Goal: Task Accomplishment & Management: Complete application form

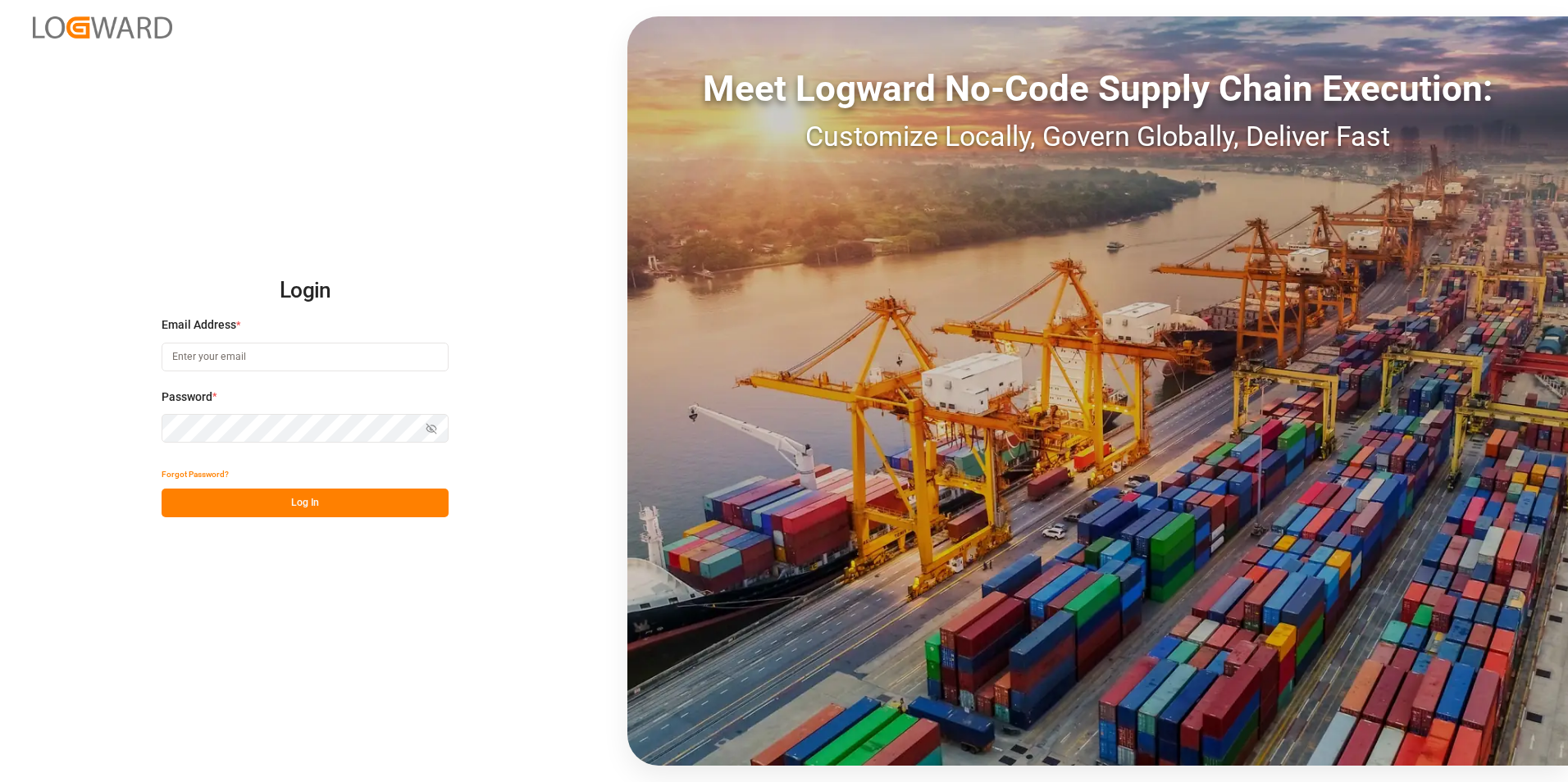
click at [250, 363] on input at bounding box center [305, 357] width 287 height 28
type input "f"
click at [255, 346] on input at bounding box center [305, 357] width 287 height 28
paste input "[EMAIL_ADDRESS][PERSON_NAME][DOMAIN_NAME]"
type input "[EMAIL_ADDRESS][PERSON_NAME][DOMAIN_NAME]"
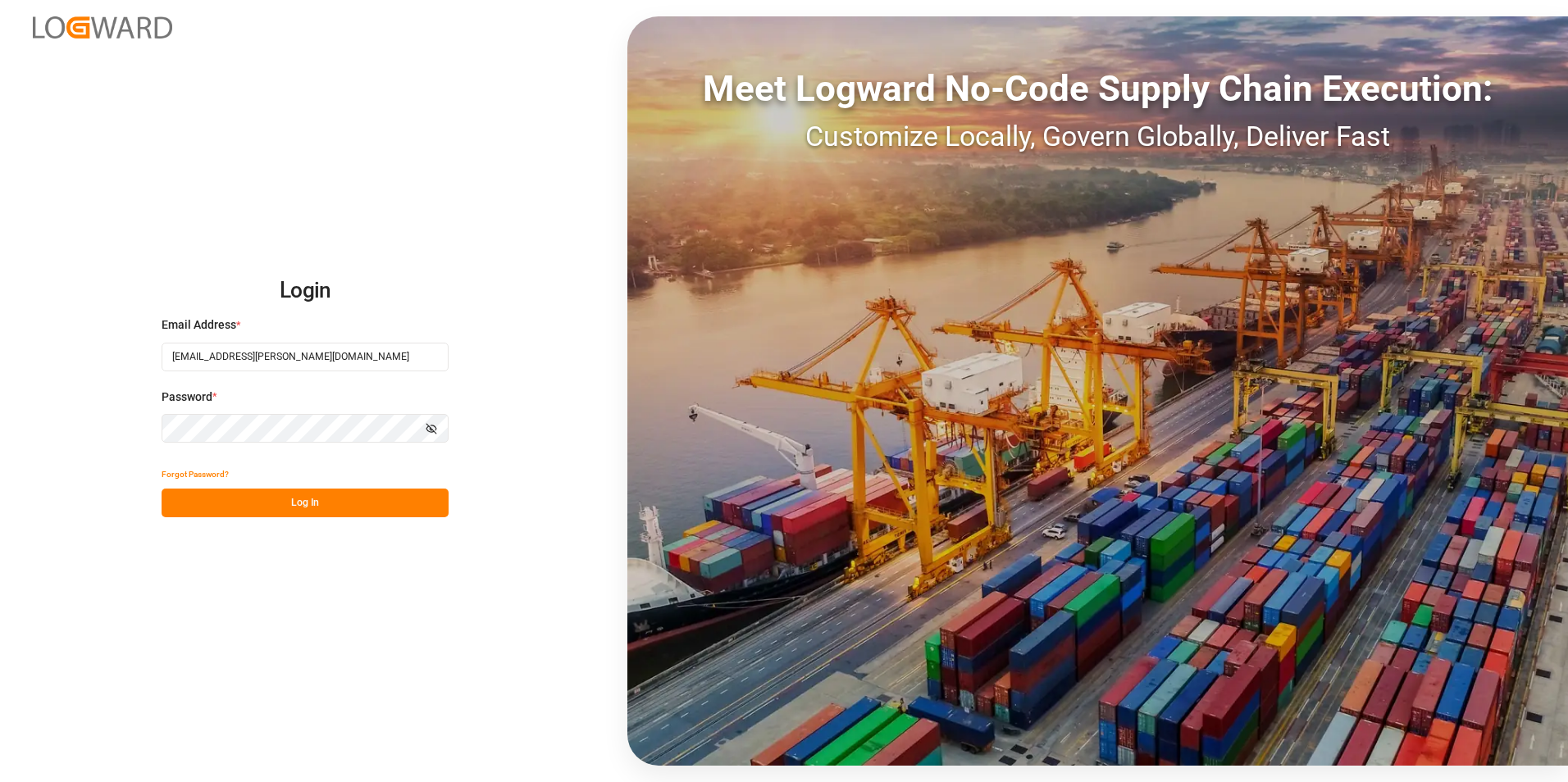
click at [305, 508] on button "Log In" at bounding box center [305, 502] width 287 height 28
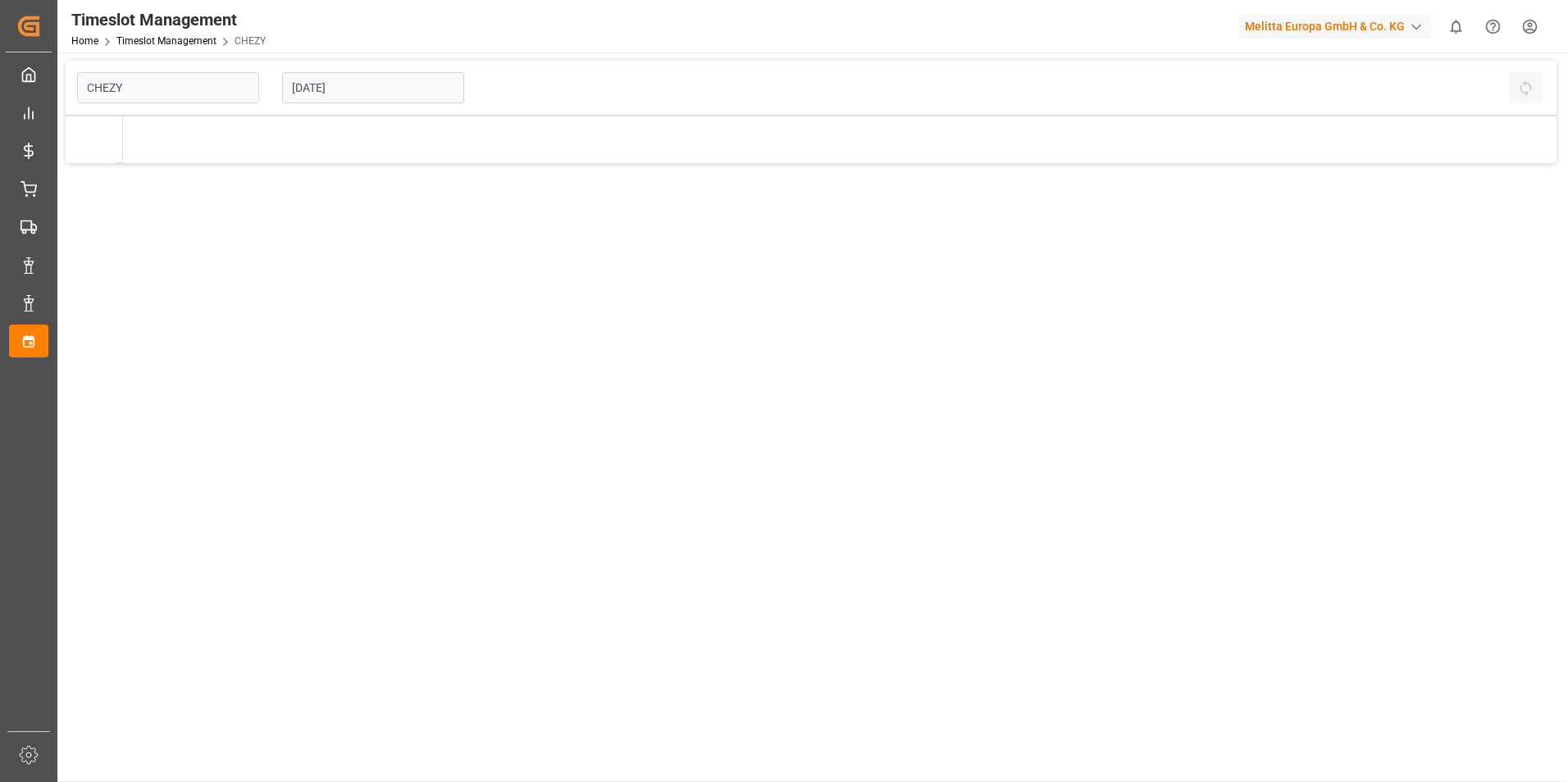
type input "Chezy Loading"
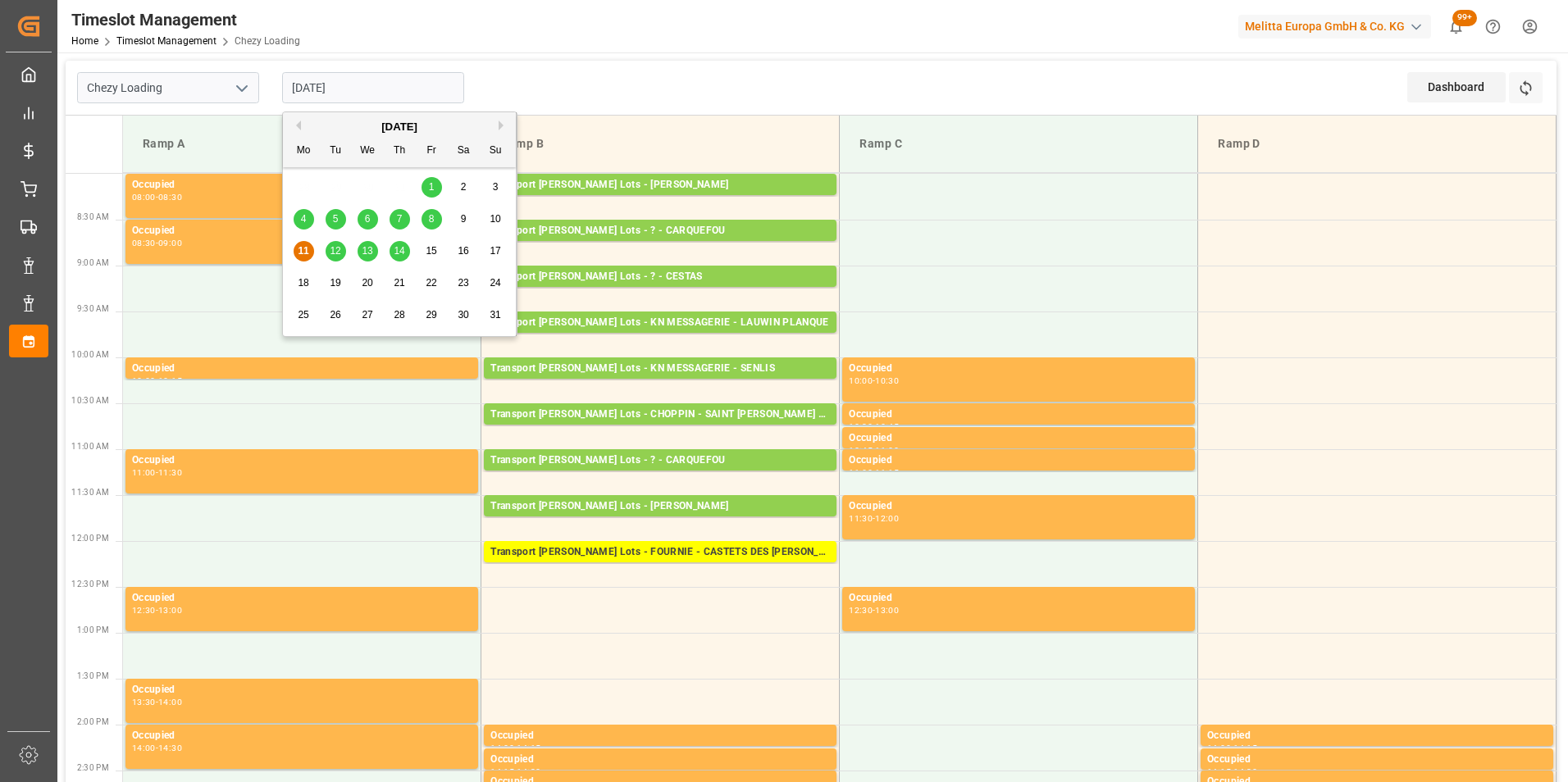
click at [359, 90] on input "[DATE]" at bounding box center [373, 87] width 182 height 31
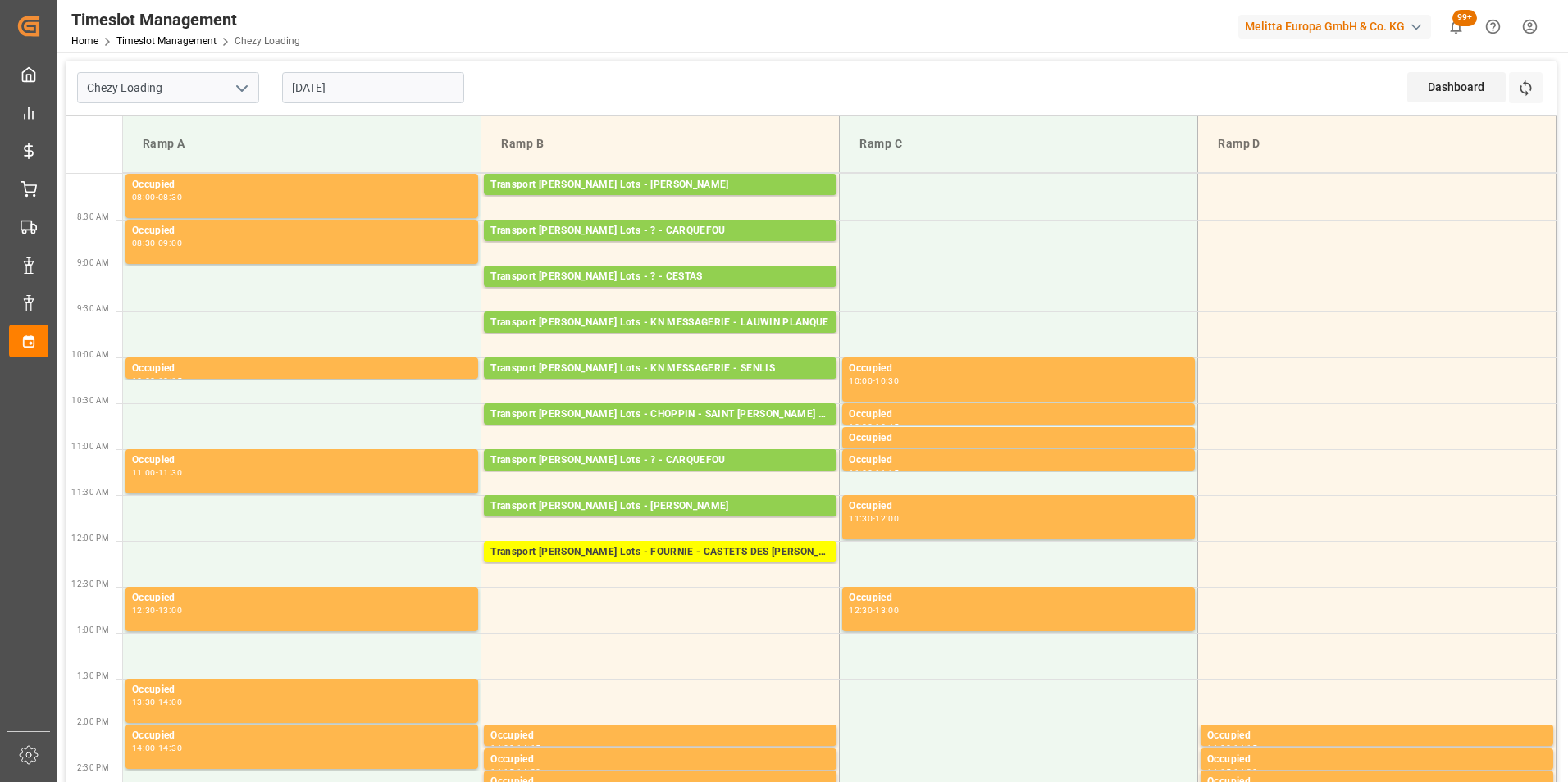
click at [790, 103] on div "Chezy Loading [DATE] Dashboard View Dashboard Refresh Time Slots" at bounding box center [811, 88] width 1491 height 55
click at [690, 224] on div "Transport [PERSON_NAME] Lots - ? - CARQUEFOU" at bounding box center [660, 231] width 340 height 16
click at [702, 460] on div "Transport [PERSON_NAME] Lots - ? - CARQUEFOU" at bounding box center [660, 460] width 340 height 16
click at [757, 229] on div "Transport [PERSON_NAME] Lots - ? - CARQUEFOU" at bounding box center [660, 231] width 340 height 16
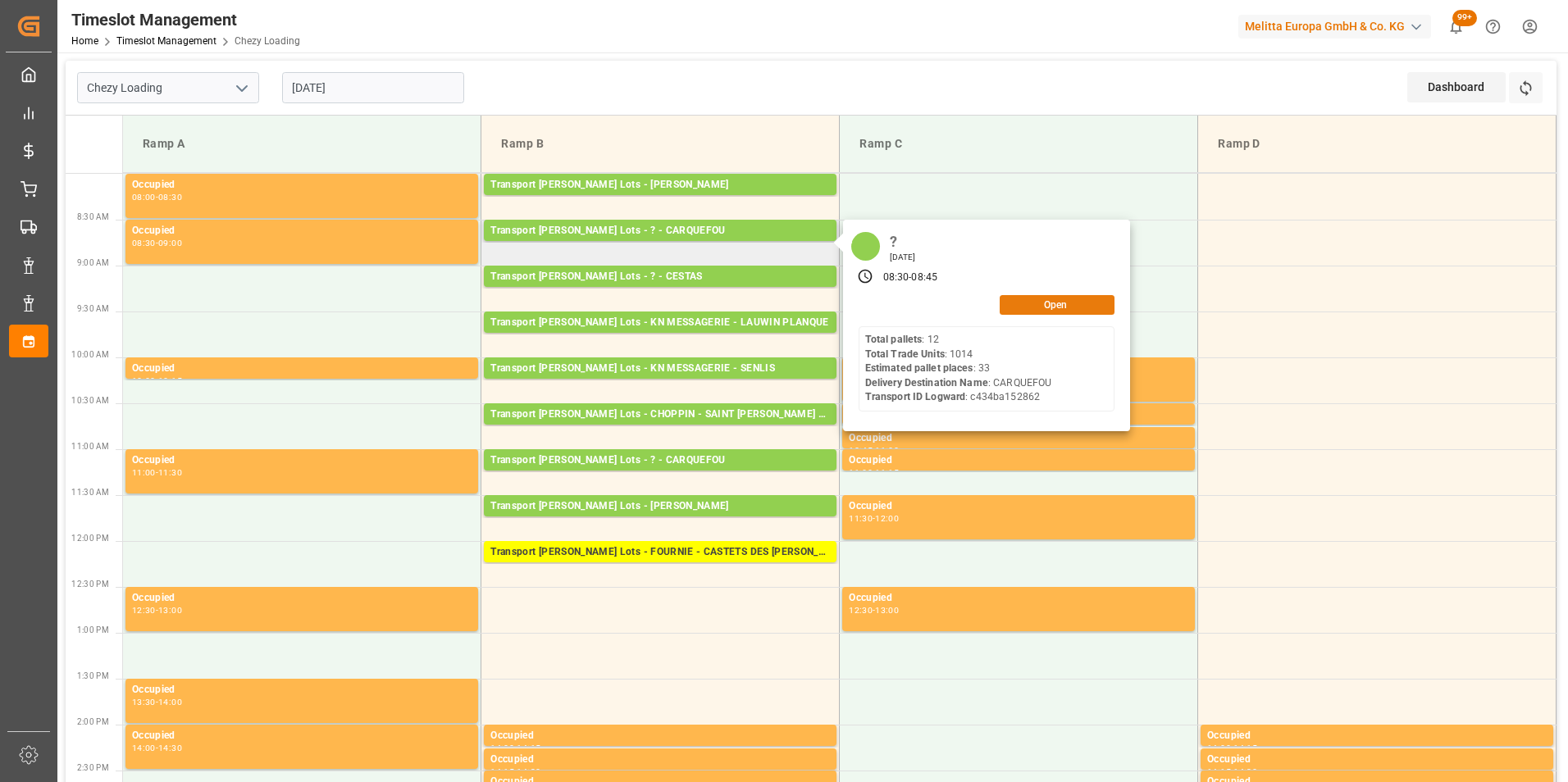
click at [1061, 305] on button "Open" at bounding box center [1058, 304] width 115 height 20
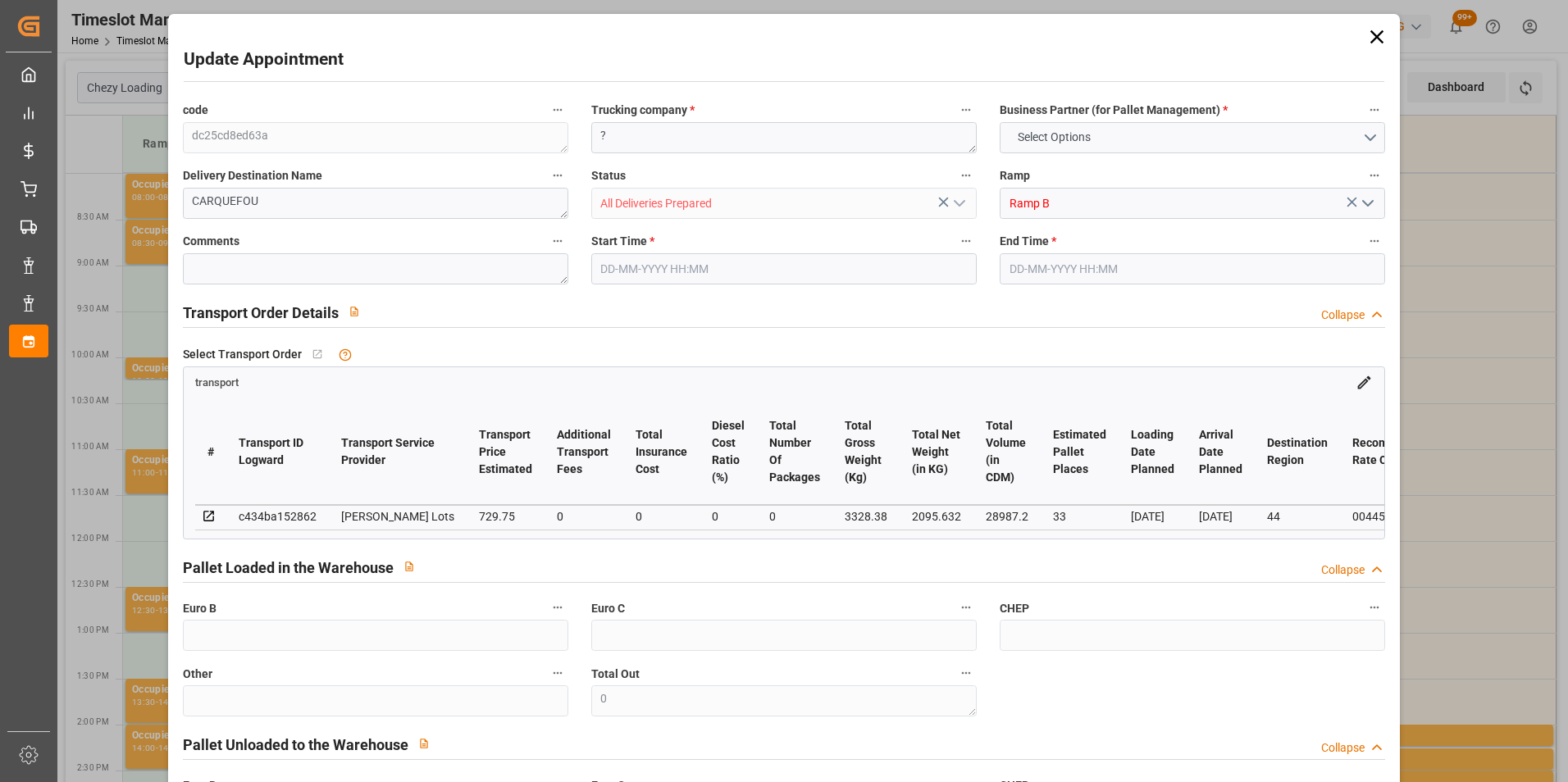
type input "33"
type input "729.75"
type input "0"
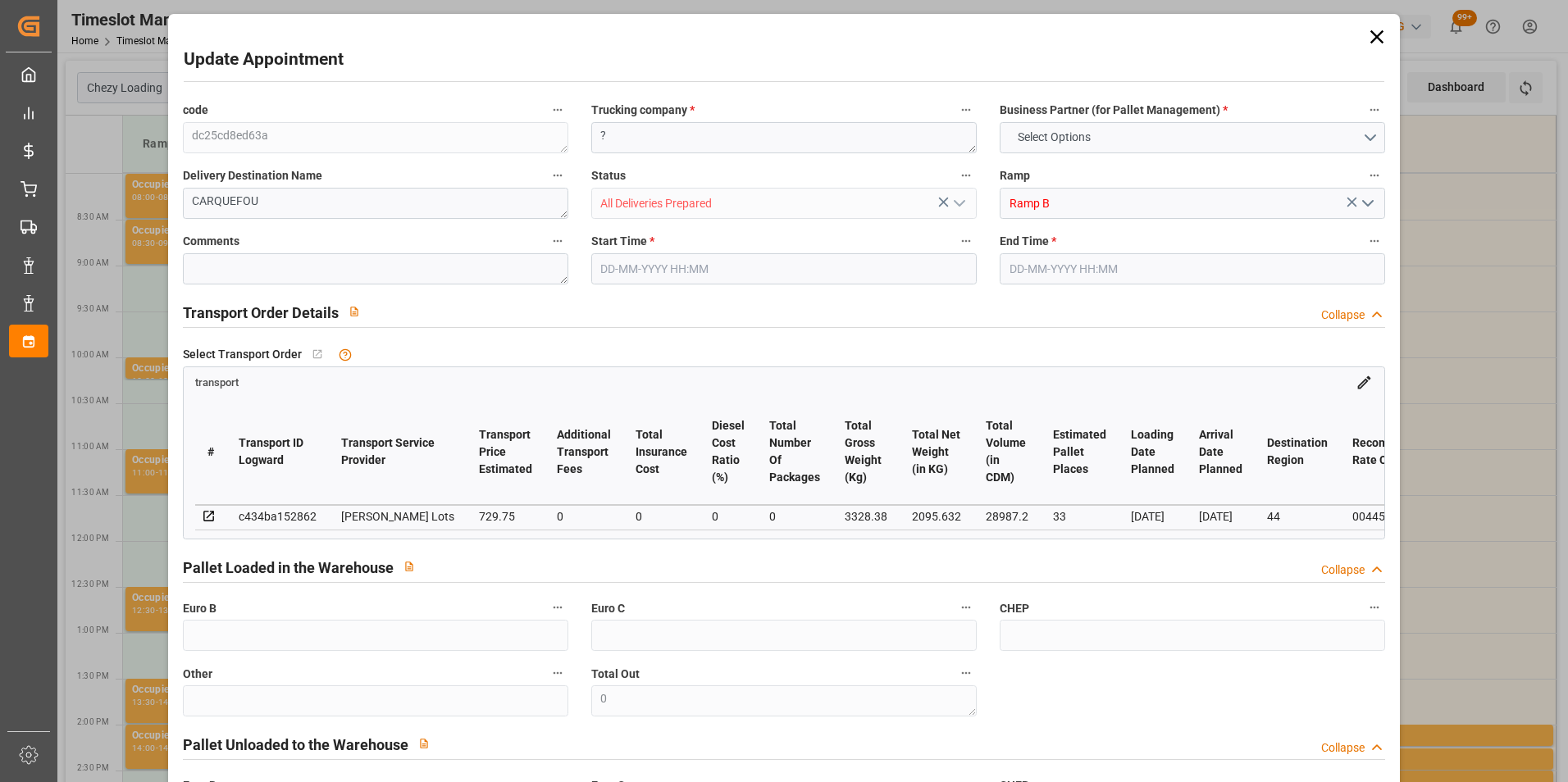
type input "729.75"
type input "0"
type input "2095.632"
type input "4125"
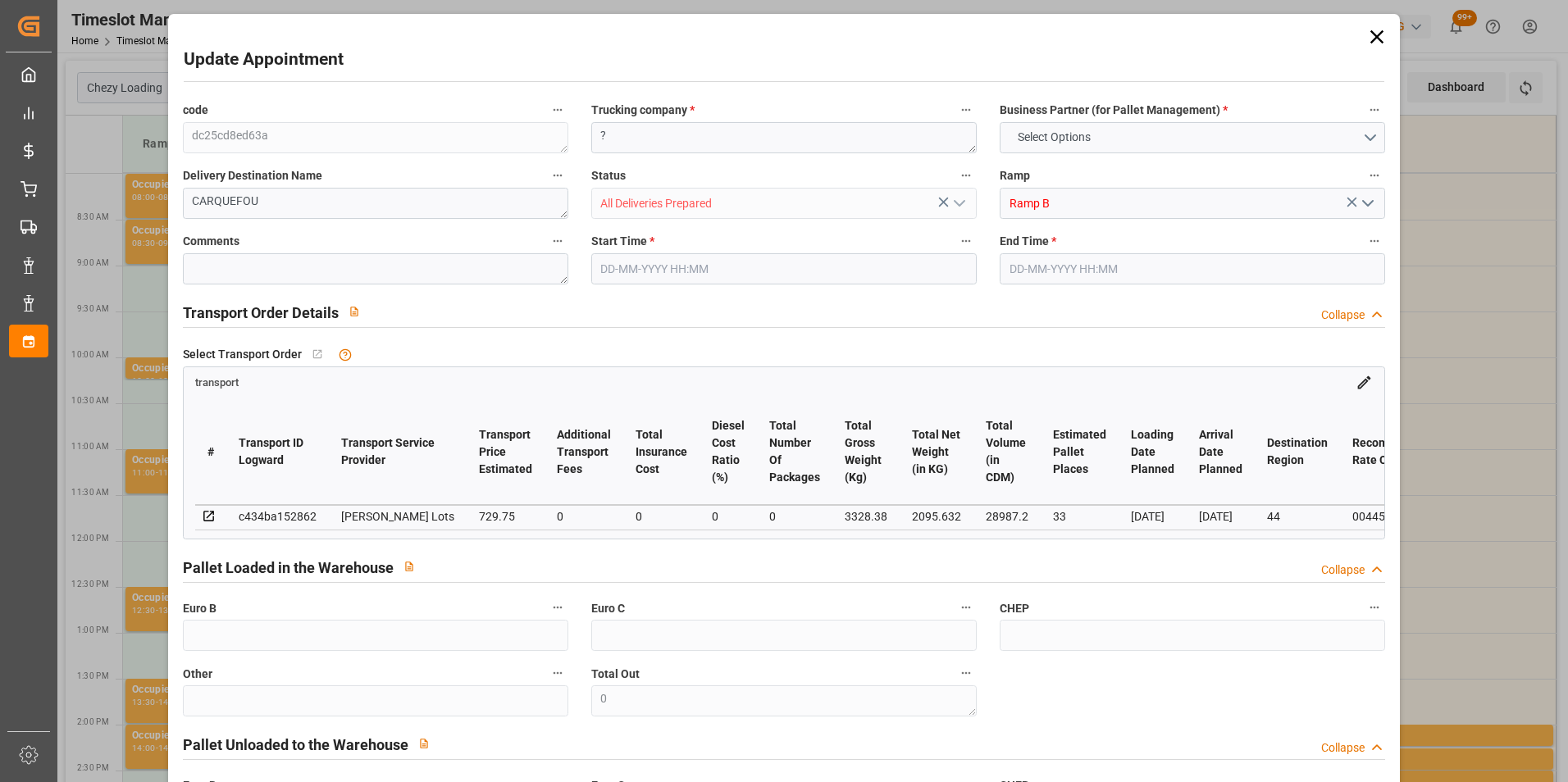
type input "28987.2"
type input "44"
type input "12"
type input "1014"
type input "33"
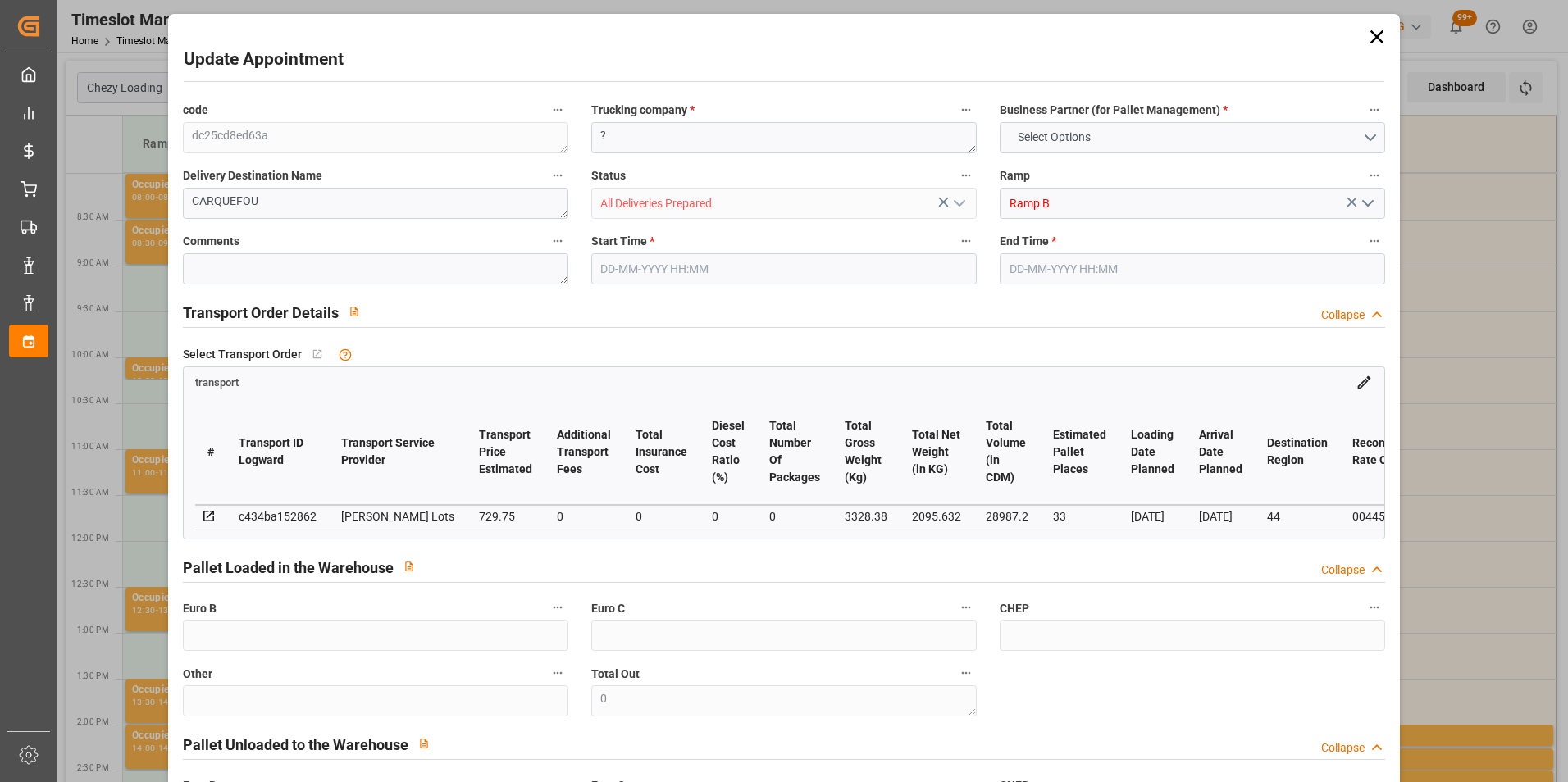
type input "101"
type input "3328.38"
type input "0"
type input "4710.8598"
type input "0"
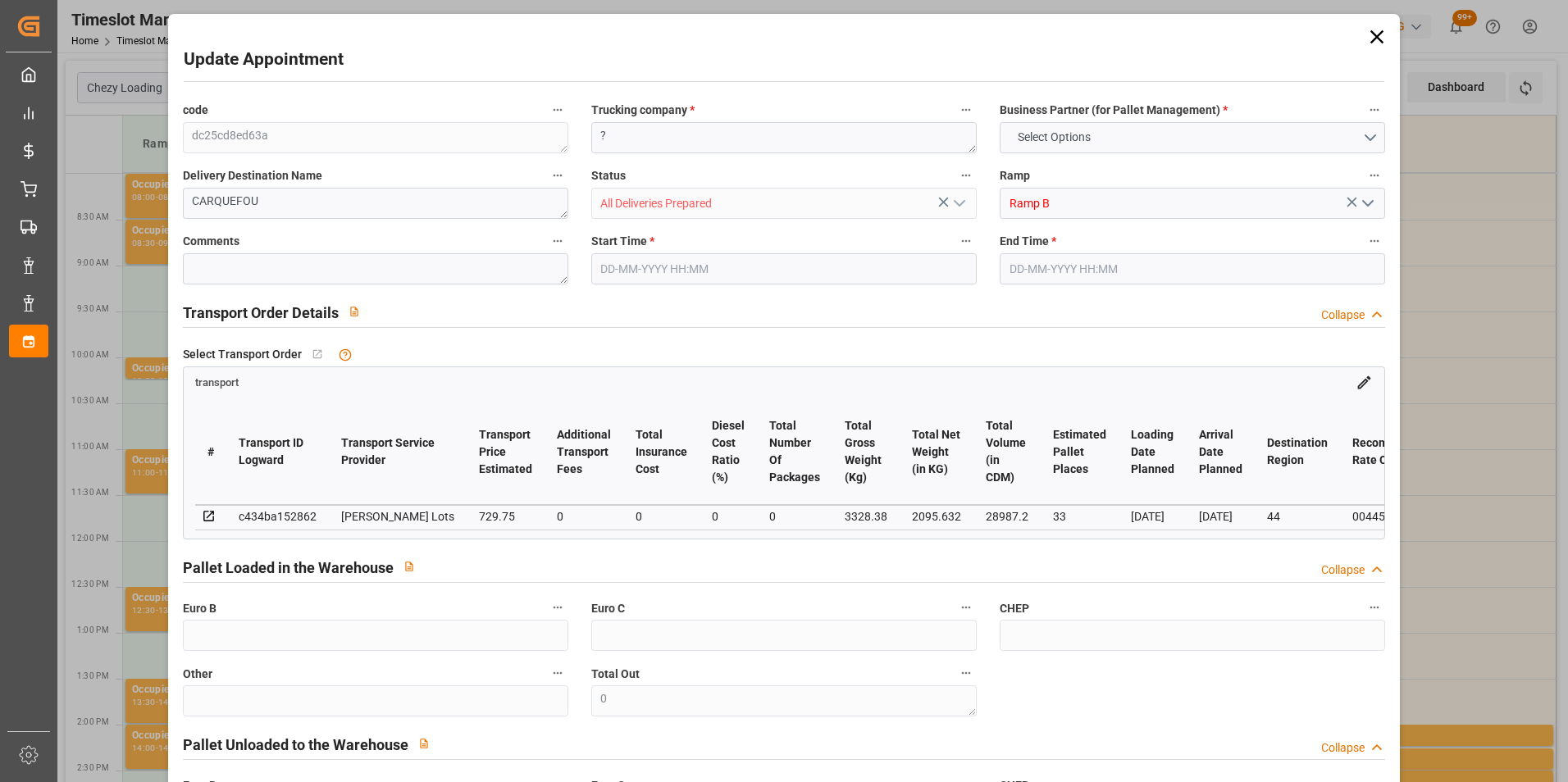
type input "0"
type input "21"
type input "35"
type input "[DATE] 08:30"
type input "[DATE] 08:45"
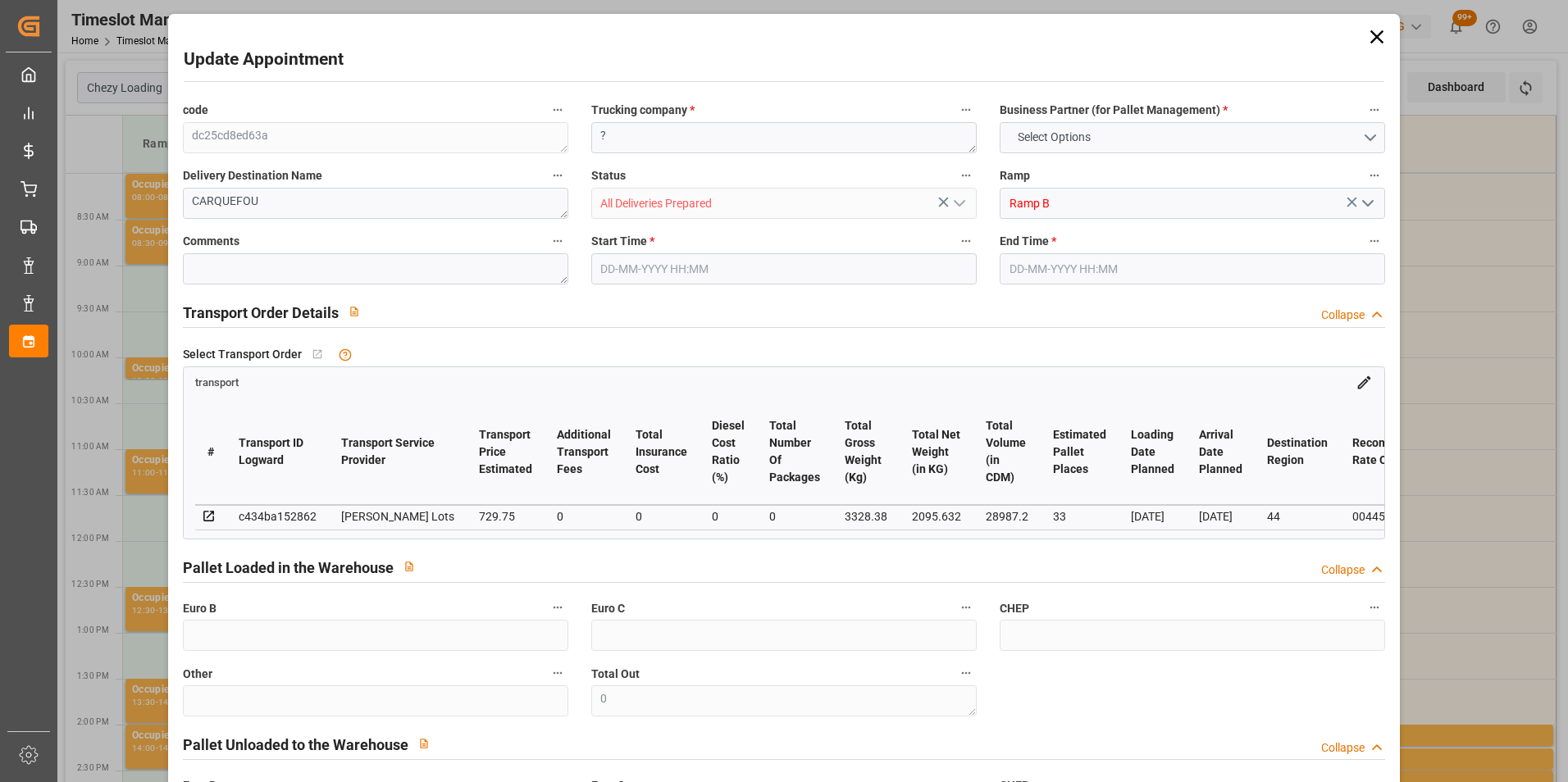
type input "[DATE] 15:39"
type input "[DATE] 12:49"
type input "[DATE]"
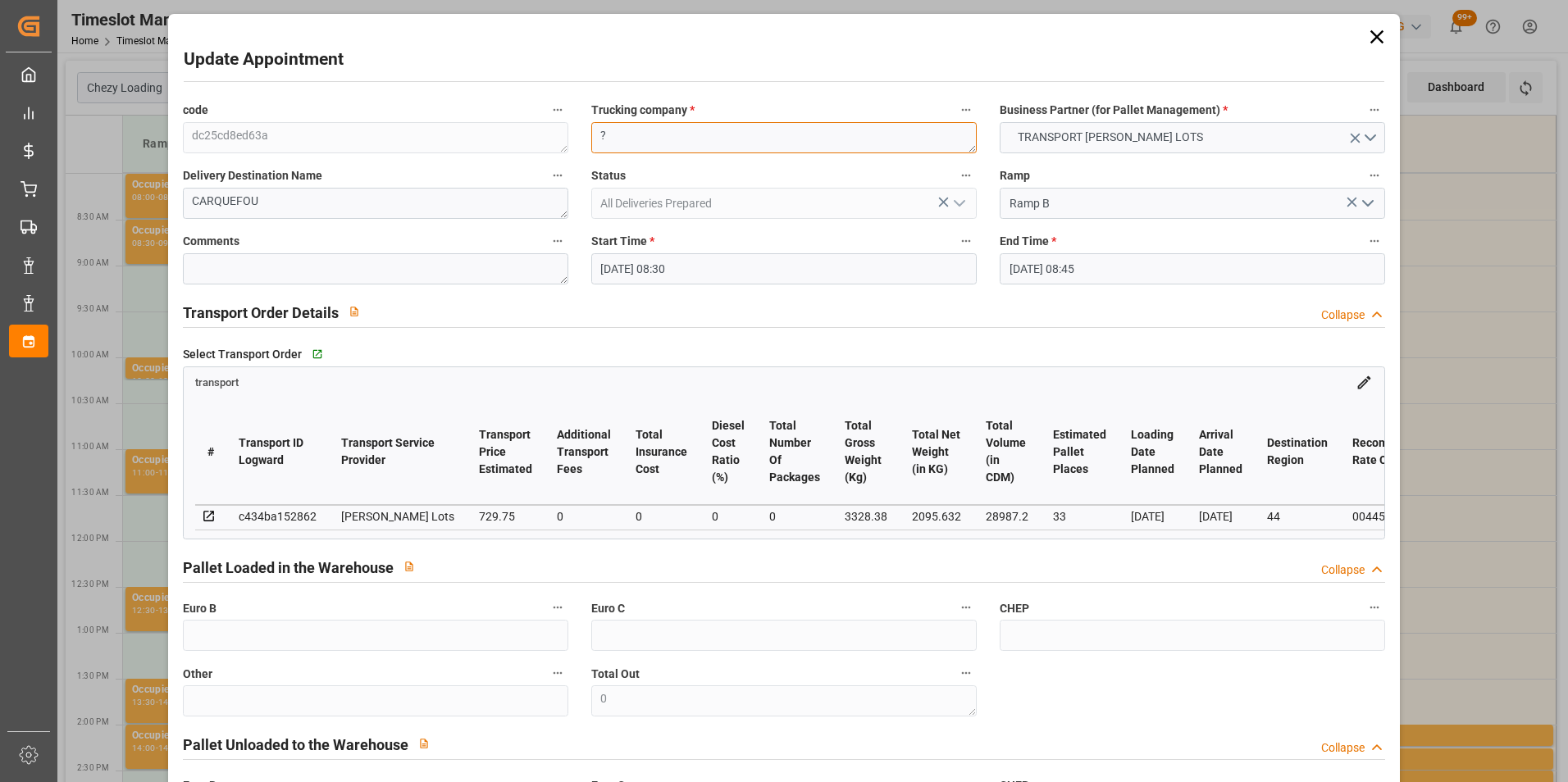
drag, startPoint x: 631, startPoint y: 131, endPoint x: 594, endPoint y: 133, distance: 37.1
click at [594, 133] on textarea "?" at bounding box center [783, 137] width 385 height 31
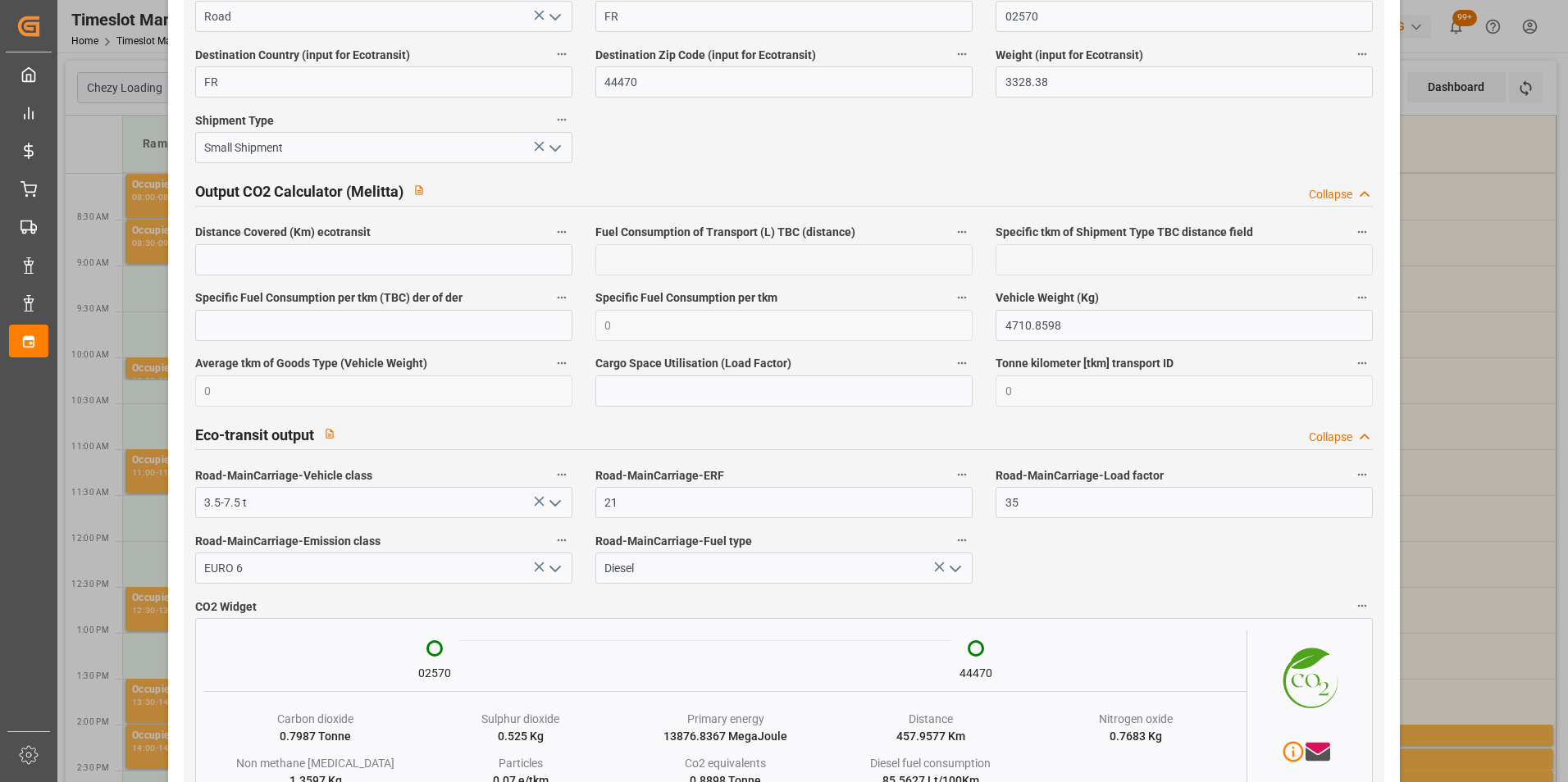
scroll to position [2675, 0]
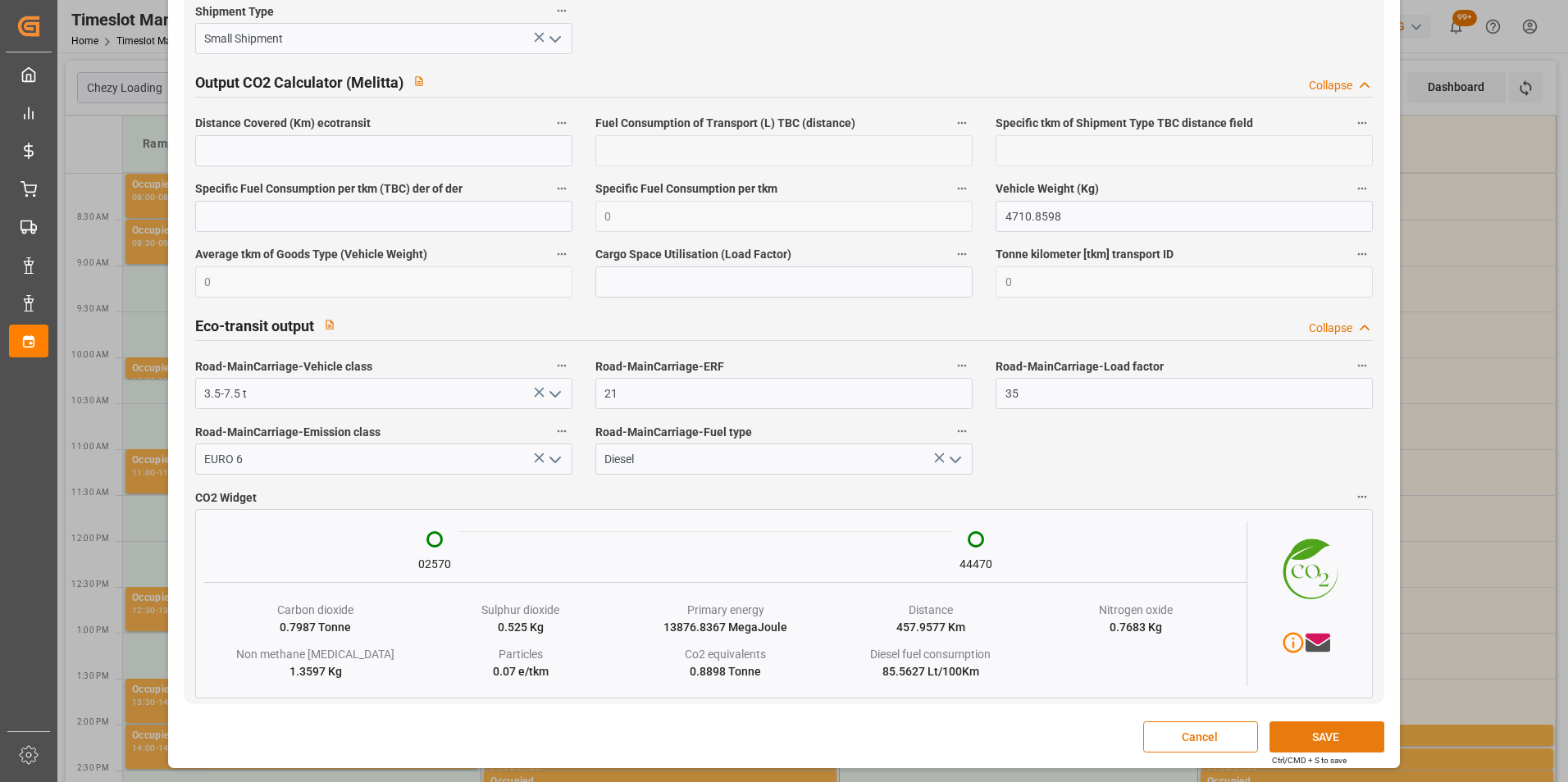
type textarea "FREJA"
click at [1300, 745] on button "SAVE" at bounding box center [1327, 737] width 115 height 31
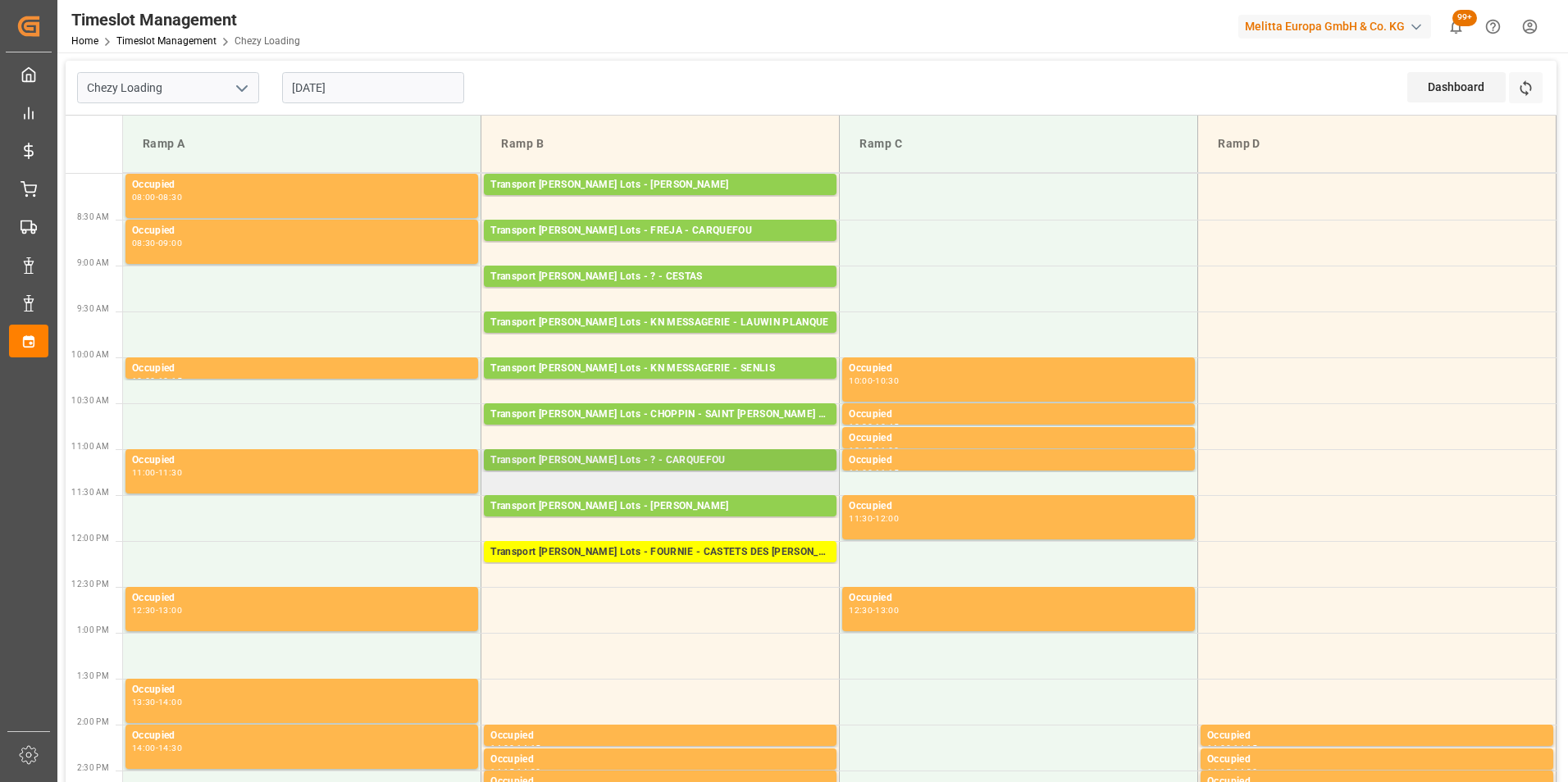
click at [684, 465] on div "Transport [PERSON_NAME] Lots - ? - CARQUEFOU" at bounding box center [660, 460] width 340 height 16
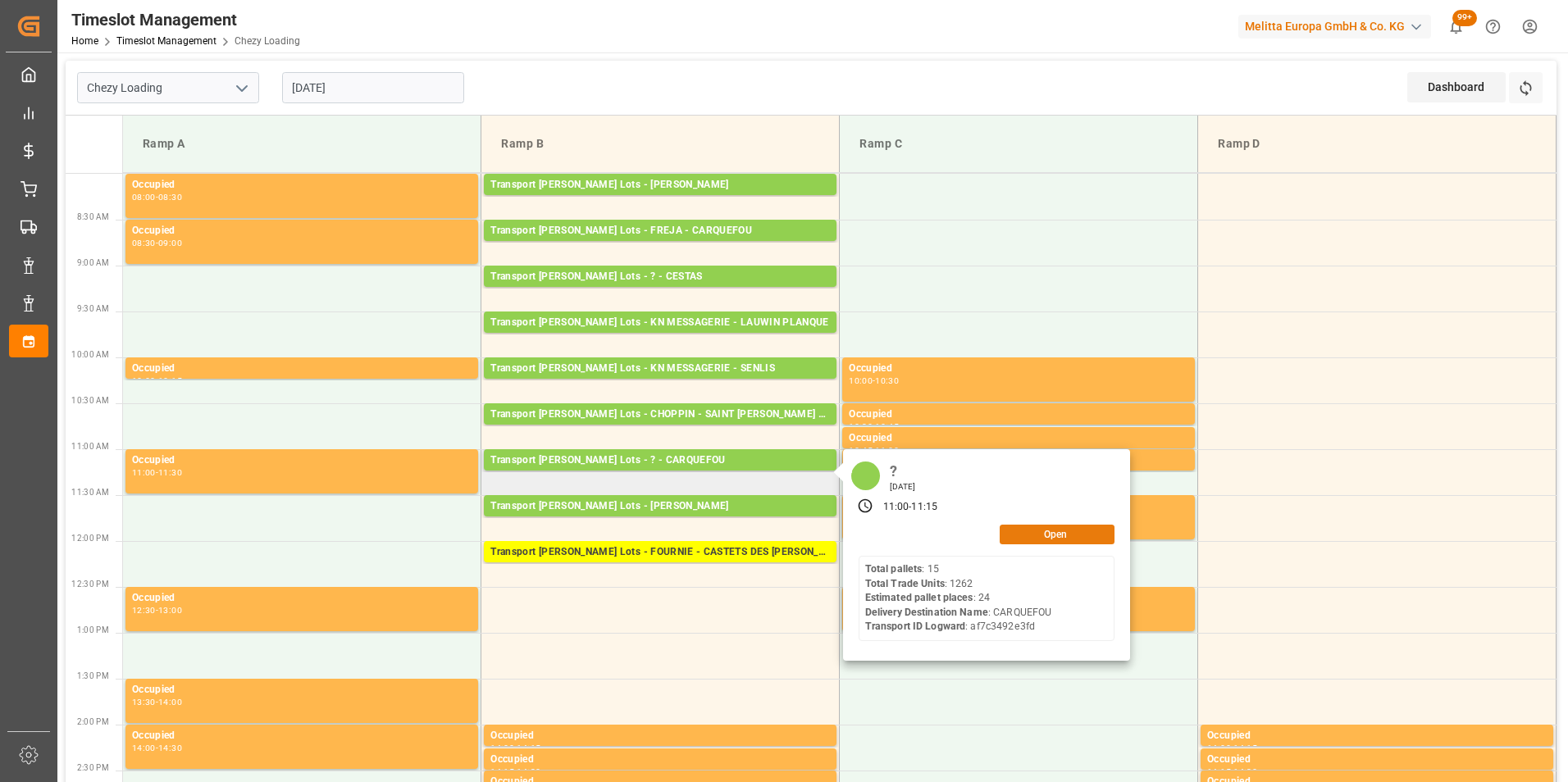
click at [1073, 537] on button "Open" at bounding box center [1058, 534] width 115 height 20
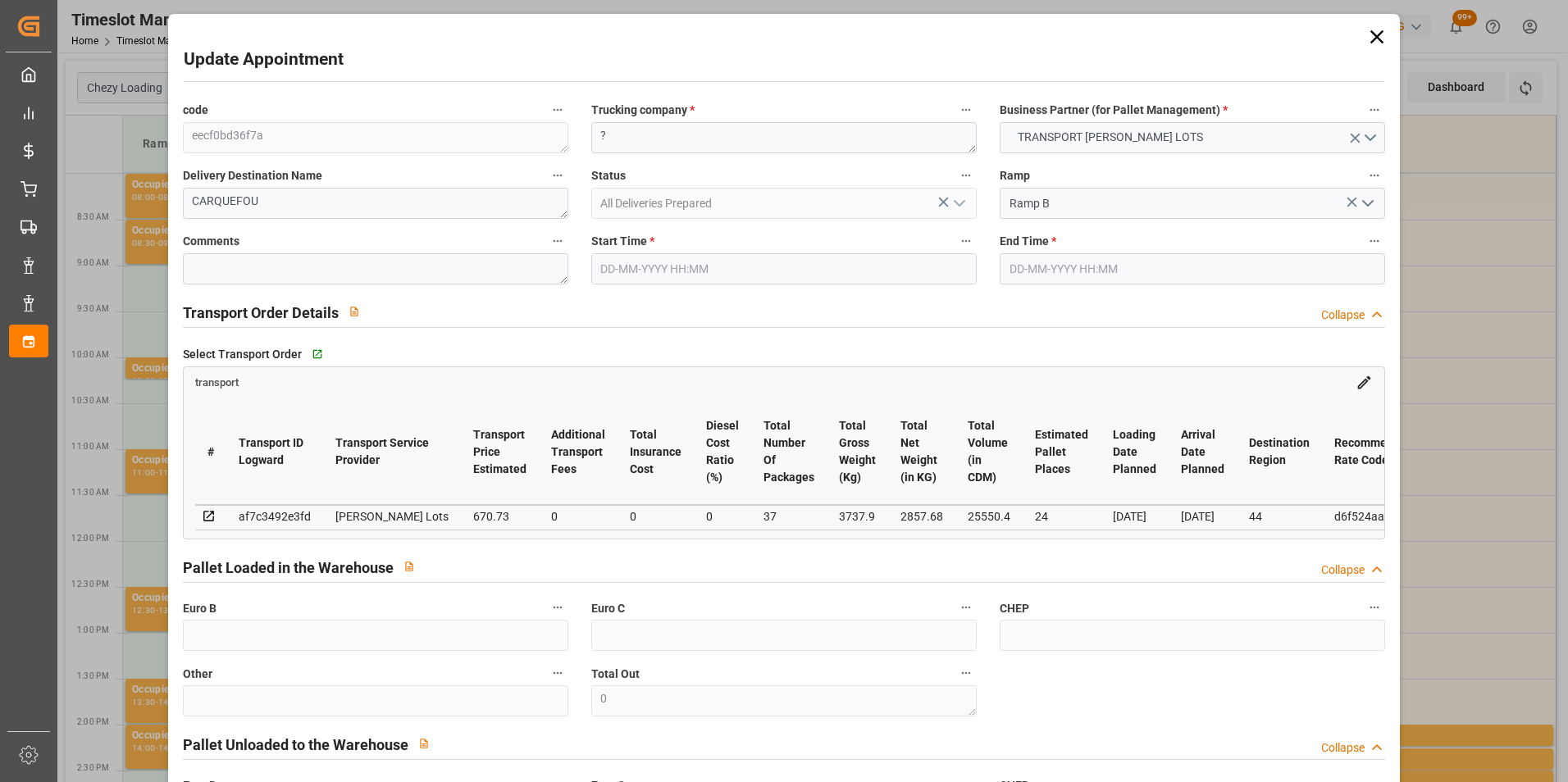
type input "24"
type input "670.73"
type input "0"
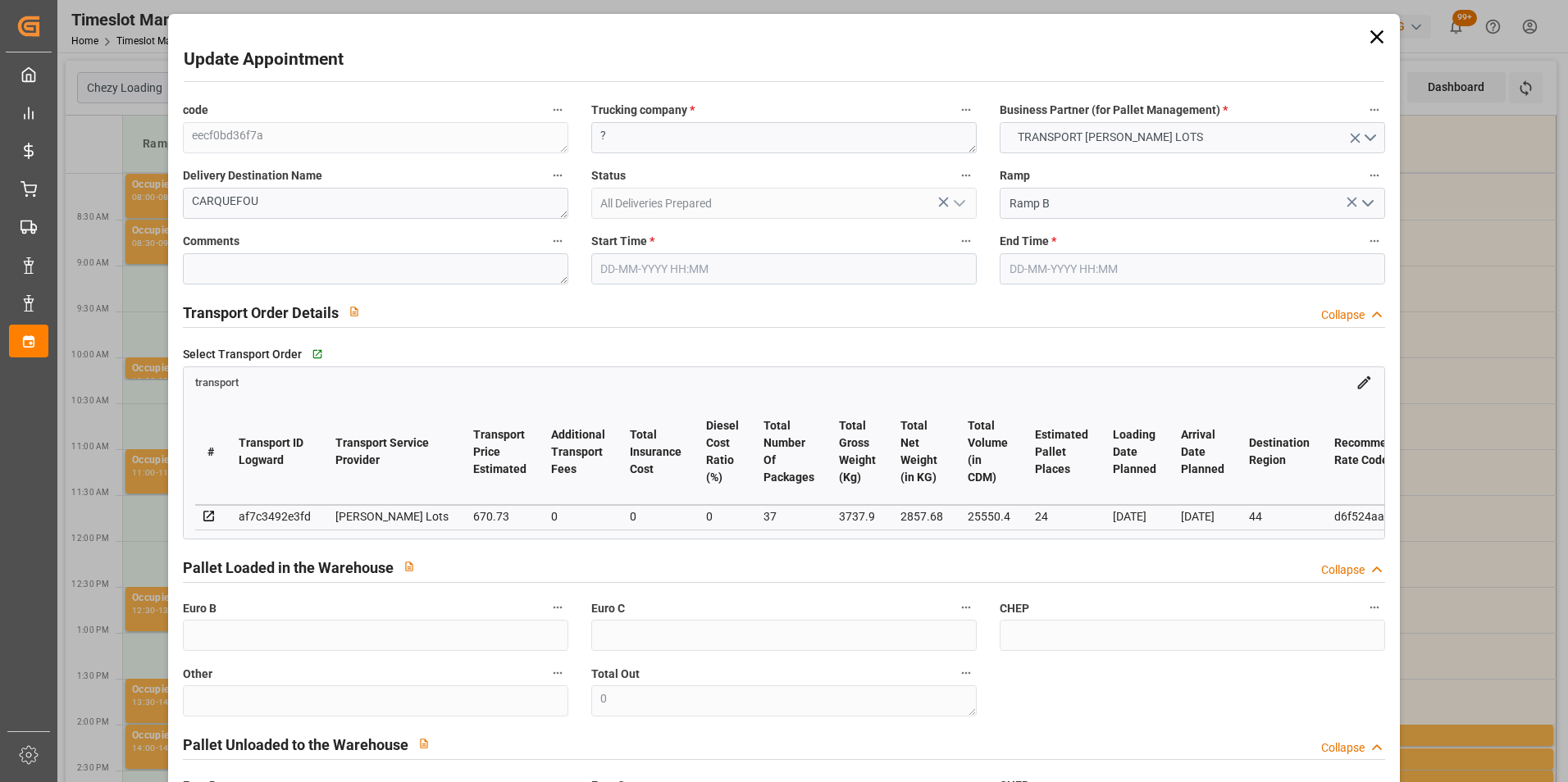
type input "670.73"
type input "0"
type input "37"
type input "2857.68"
type input "4686.62"
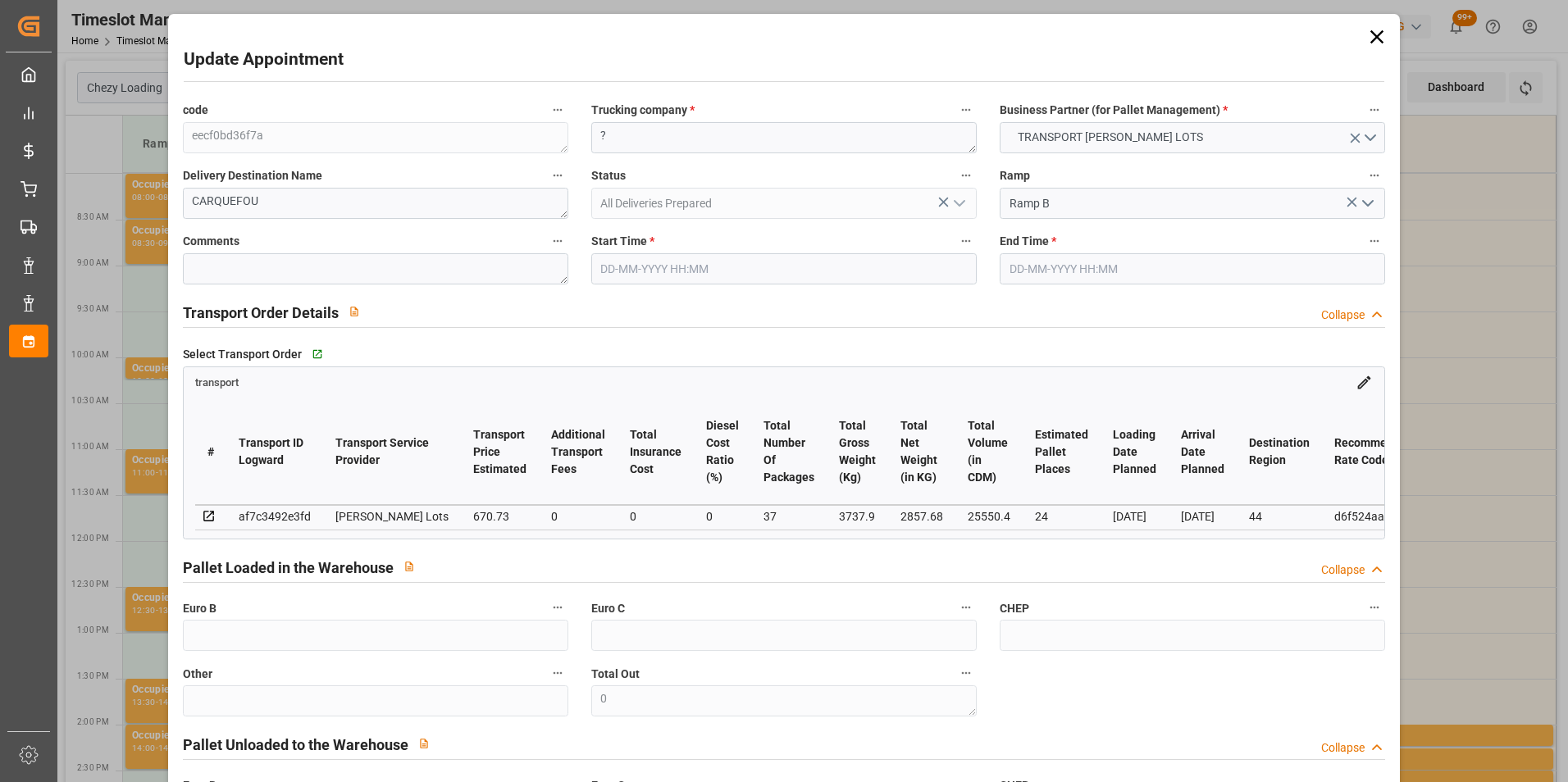
type input "25550.4"
type input "44"
type input "15"
type input "1262"
type input "37"
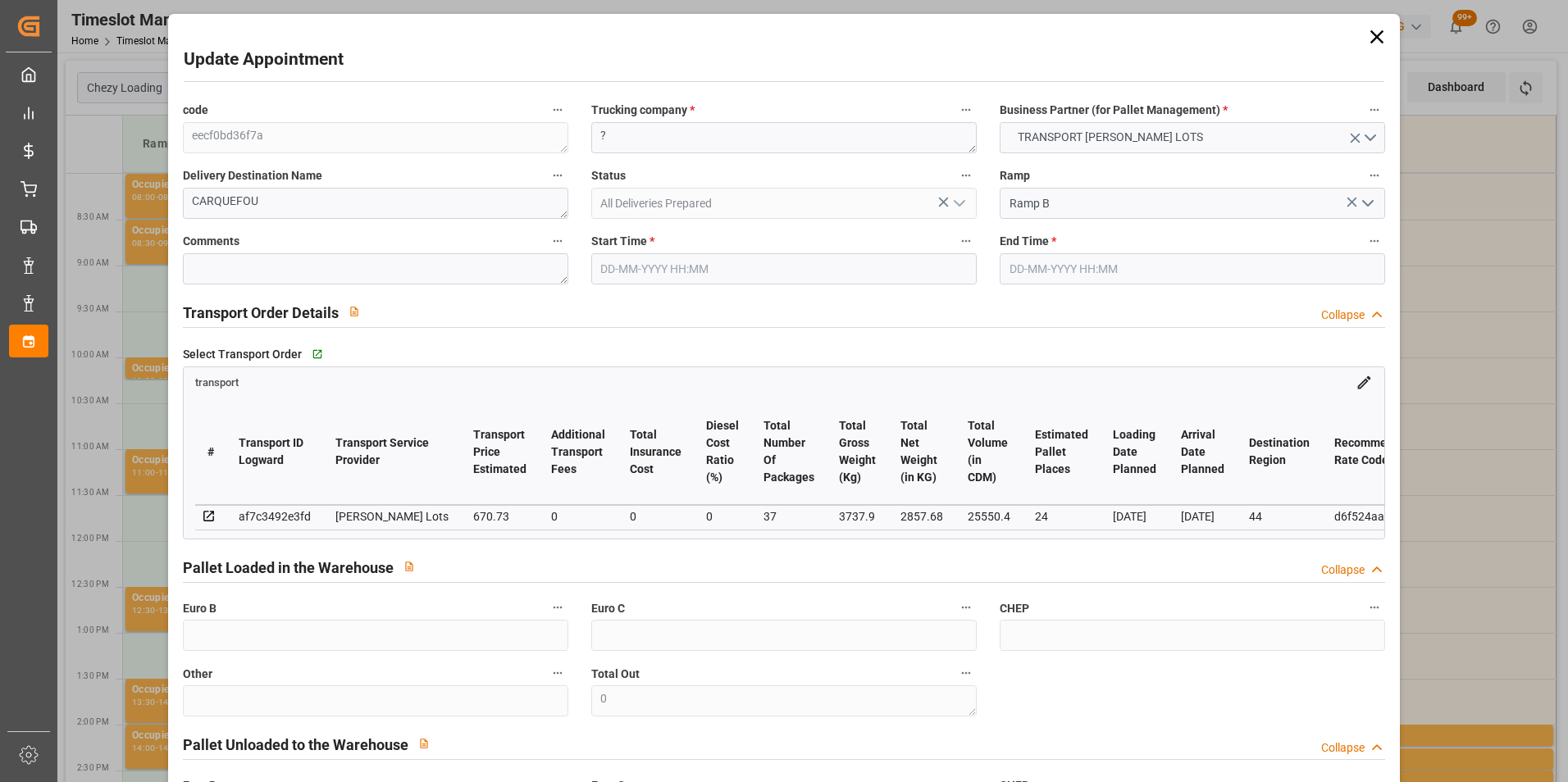
type input "101"
type input "3737.9"
type input "0"
type input "4710.8598"
type input "0"
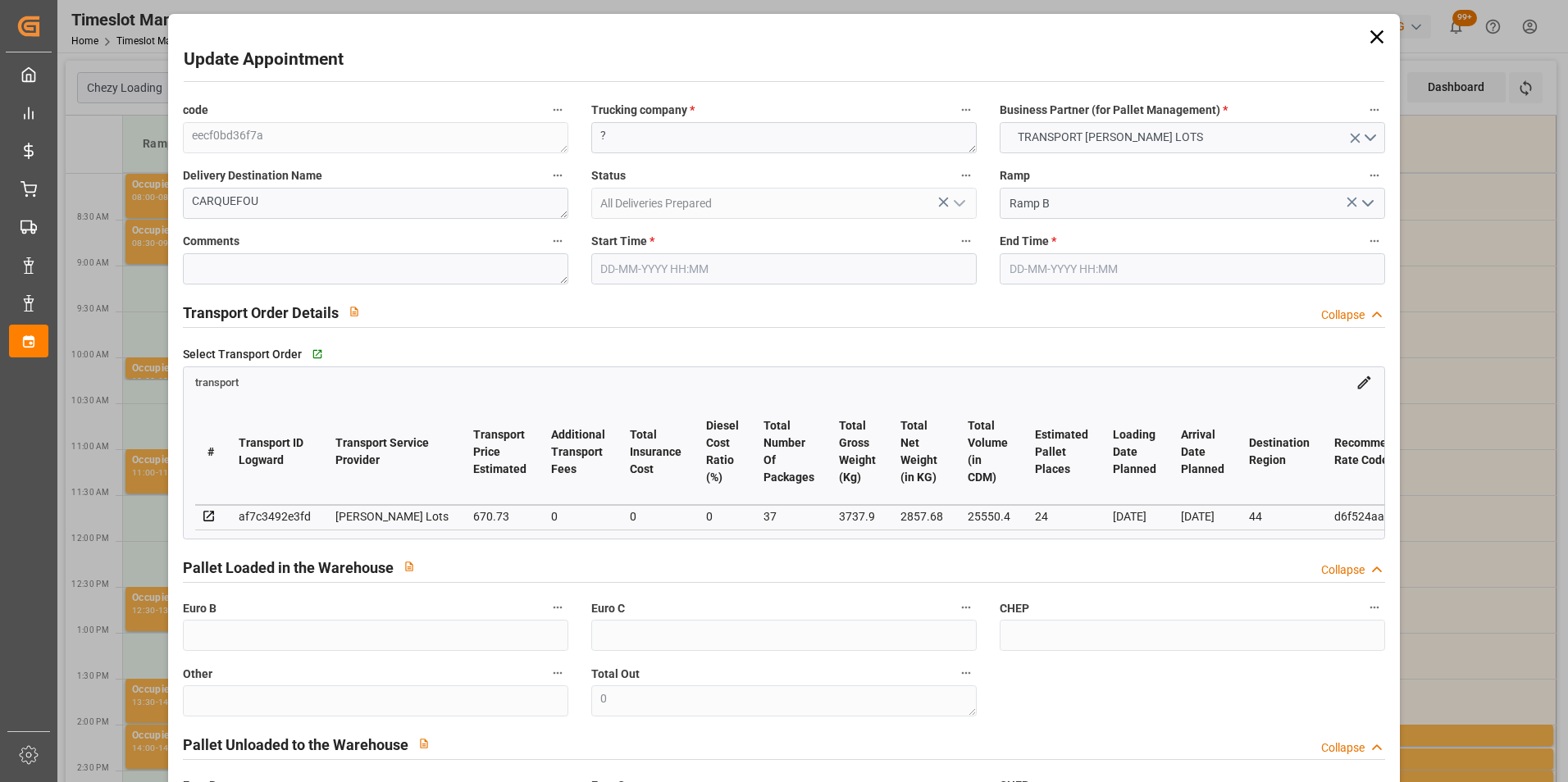
type input "0"
type input "21"
type input "35"
type input "[DATE] 11:00"
type input "[DATE] 11:15"
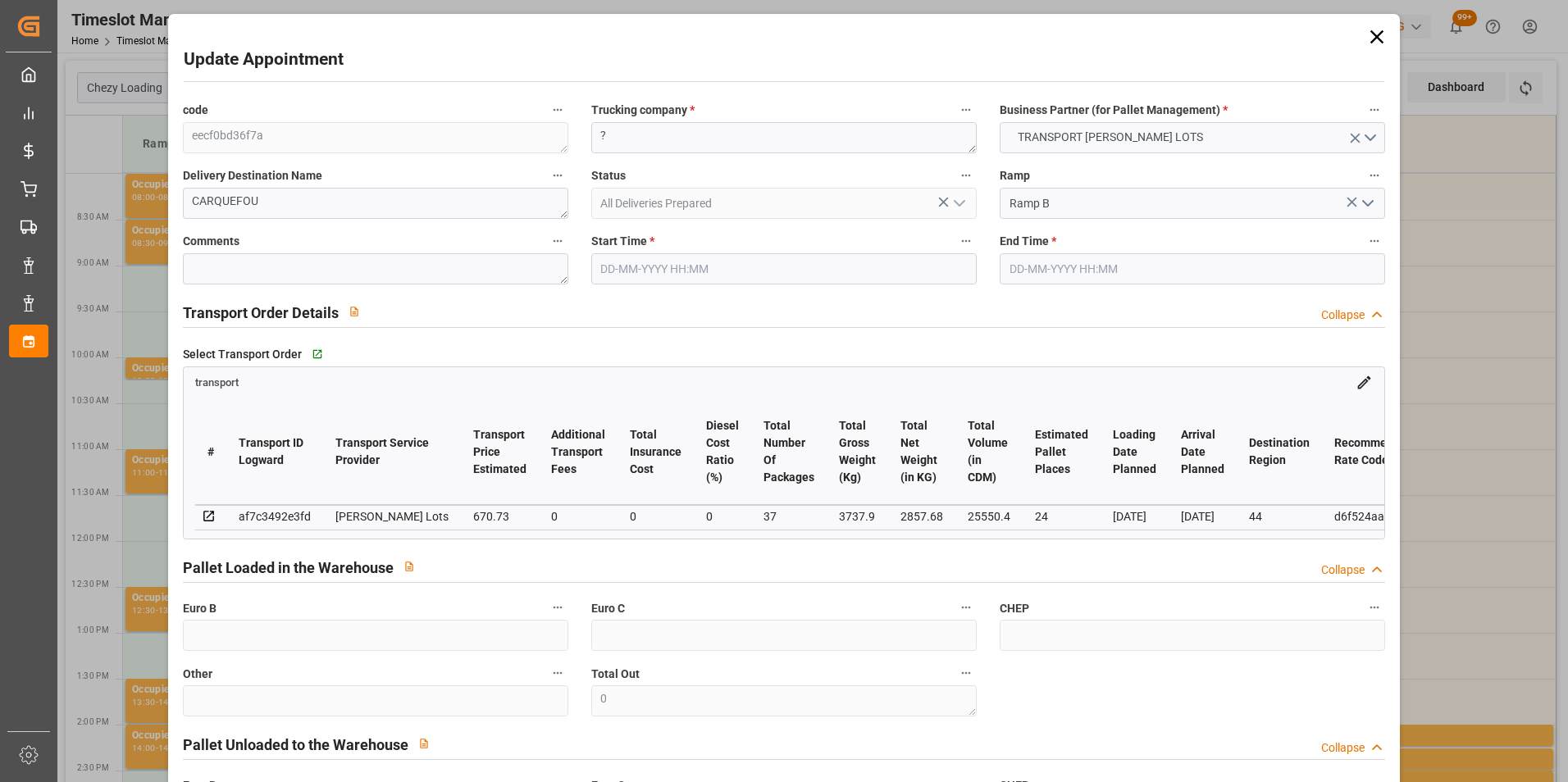
type input "[DATE] 15:39"
type input "[DATE] 12:50"
type input "[DATE]"
click at [666, 125] on textarea "?" at bounding box center [783, 137] width 385 height 31
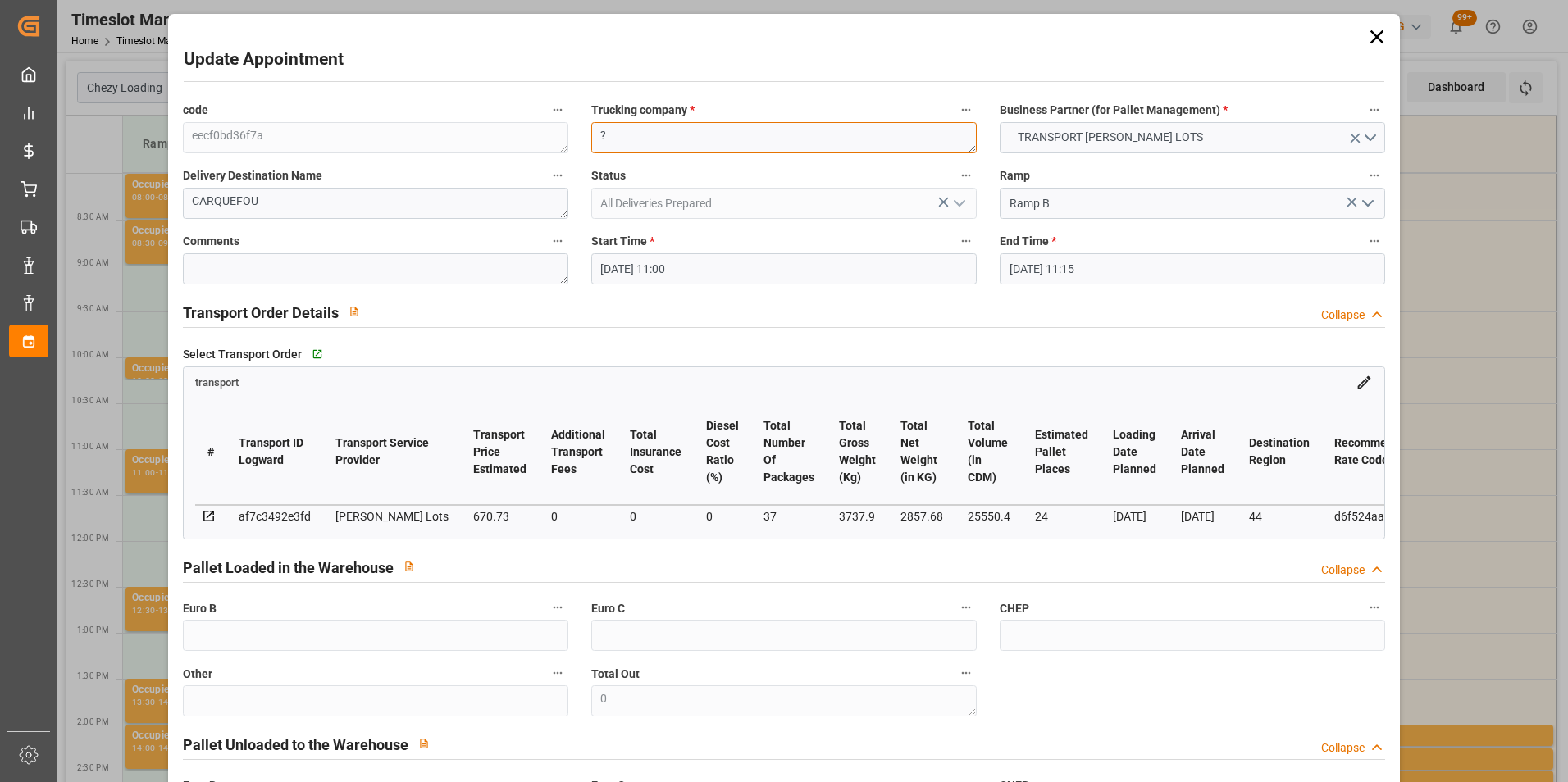
click at [535, 146] on div "code eecf0bd36f7a Trucking company * ? Business Partner (for Pallet Management)…" at bounding box center [785, 496] width 1227 height 807
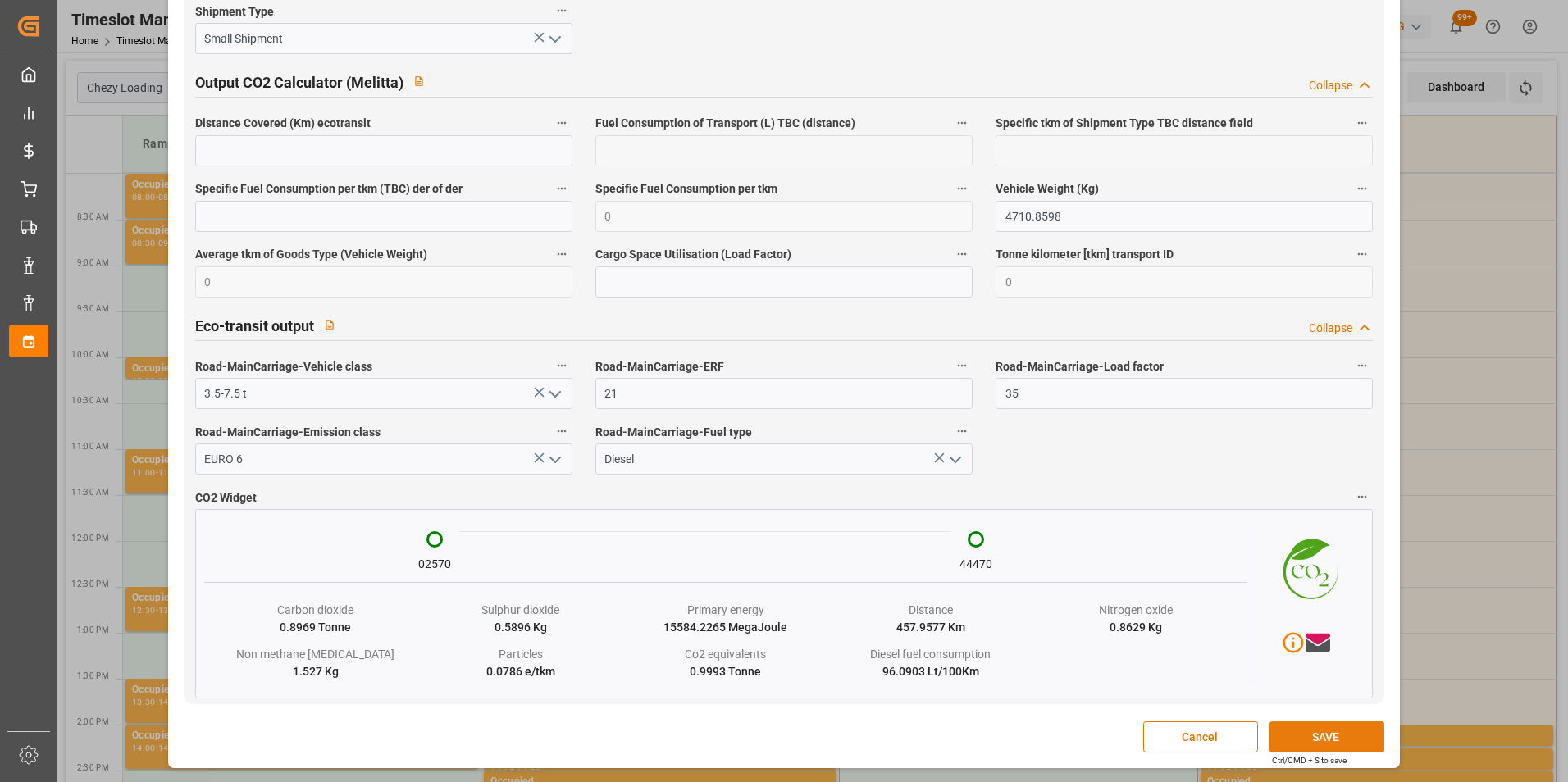
type textarea "BALTIC"
click at [1309, 737] on button "SAVE" at bounding box center [1327, 737] width 115 height 31
